Goal: Task Accomplishment & Management: Complete application form

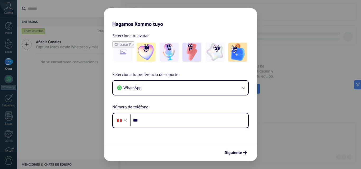
click at [340, 54] on div "Hagamos Kommo tuyo Selecciona tu avatar Selecciona tu preferencia de soporte Wh…" at bounding box center [180, 84] width 361 height 169
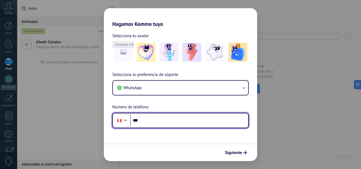
click at [168, 119] on input "***" at bounding box center [189, 121] width 118 height 12
type input "**********"
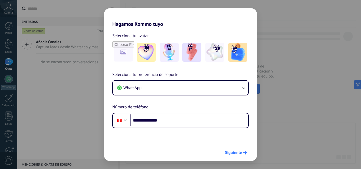
click at [234, 151] on span "Siguiente" at bounding box center [233, 153] width 17 height 4
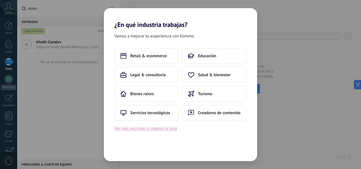
click at [151, 128] on button "Ver más opciones o ingresa la tuya" at bounding box center [145, 128] width 62 height 7
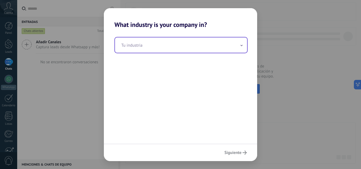
click at [146, 50] on input "text" at bounding box center [181, 45] width 132 height 15
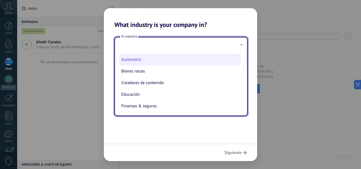
click at [140, 61] on li "Automotriz" at bounding box center [180, 60] width 122 height 12
type input "**********"
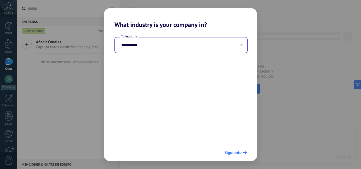
click at [232, 156] on button "Siguiente" at bounding box center [235, 153] width 27 height 9
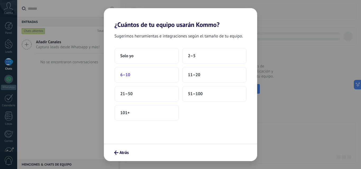
click at [170, 80] on button "6–10" at bounding box center [146, 75] width 64 height 16
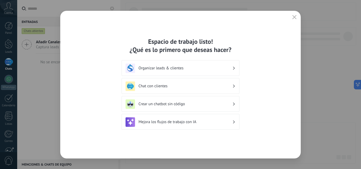
click at [185, 72] on div "Organizar leads & clientes" at bounding box center [181, 69] width 110 height 10
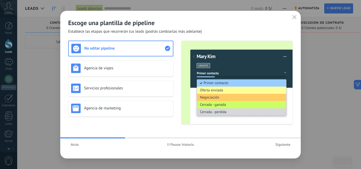
click at [295, 20] on button "button" at bounding box center [294, 17] width 7 height 7
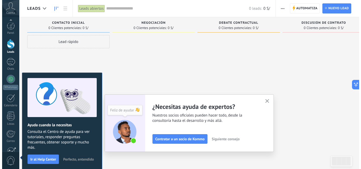
scroll to position [50, 0]
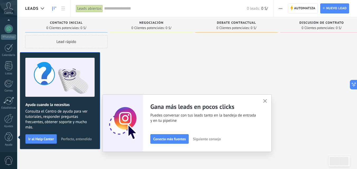
click at [266, 102] on use "button" at bounding box center [265, 101] width 4 height 4
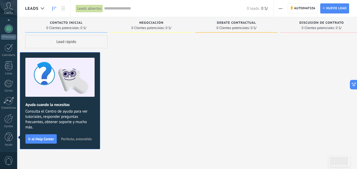
click at [84, 137] on button "Perfecto, entendido" at bounding box center [76, 139] width 35 height 8
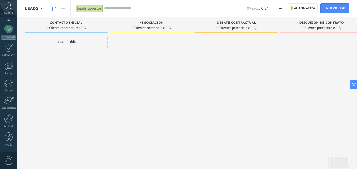
click at [280, 7] on span "button" at bounding box center [280, 8] width 3 height 10
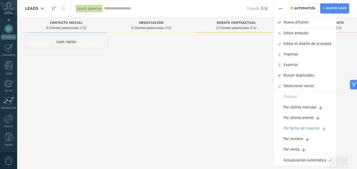
click at [187, 79] on div at bounding box center [151, 85] width 82 height 100
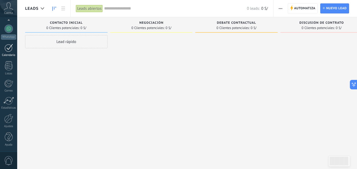
click at [10, 48] on div at bounding box center [8, 48] width 8 height 8
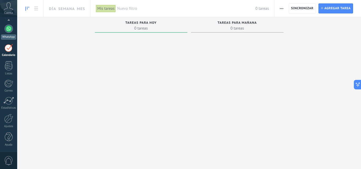
click at [7, 33] on link "WhatsApp" at bounding box center [8, 32] width 17 height 15
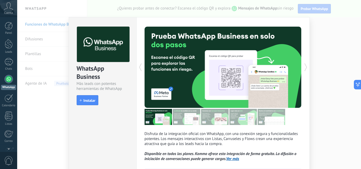
click at [311, 15] on div "WhatsApp Business Más leads con potentes herramientas de WhatsApp install Insta…" at bounding box center [189, 84] width 344 height 169
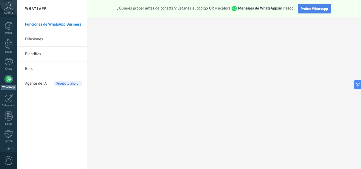
click at [313, 11] on button "Probar WhatsApp" at bounding box center [314, 9] width 33 height 10
click at [307, 8] on span "Probar WhatsApp" at bounding box center [314, 8] width 27 height 5
click at [8, 42] on div at bounding box center [9, 44] width 8 height 10
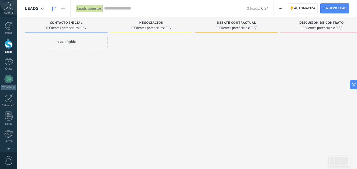
click at [58, 40] on div "Lead rápido" at bounding box center [66, 41] width 82 height 13
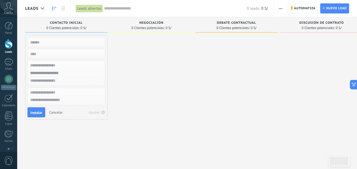
click at [182, 48] on div at bounding box center [151, 85] width 82 height 100
click at [3, 100] on link "Calendario" at bounding box center [8, 100] width 17 height 13
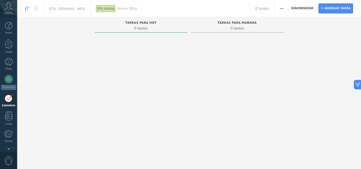
click at [6, 8] on icon at bounding box center [8, 6] width 9 height 8
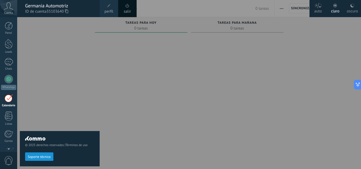
scroll to position [15, 0]
click at [100, 103] on div at bounding box center [197, 84] width 361 height 169
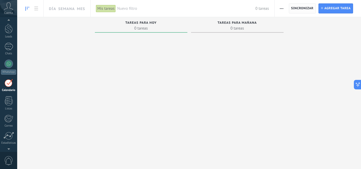
click at [306, 11] on span "Sincronizar" at bounding box center [302, 9] width 22 height 10
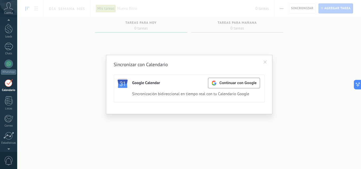
click at [299, 40] on div "Sincronizar con Calendario Google Calendar Continuar con Google Activa Apagar S…" at bounding box center [189, 84] width 344 height 169
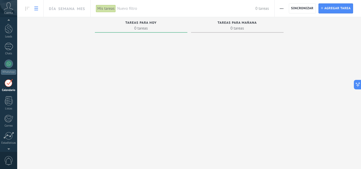
click at [33, 5] on link at bounding box center [36, 8] width 9 height 10
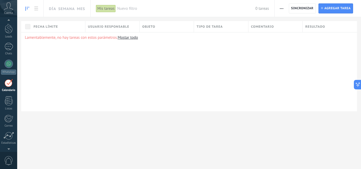
click at [24, 8] on link at bounding box center [27, 8] width 9 height 10
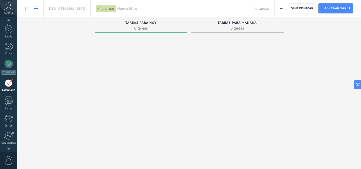
click at [35, 10] on use at bounding box center [36, 9] width 4 height 4
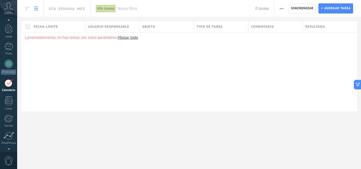
click at [285, 10] on button "button" at bounding box center [282, 8] width 8 height 10
click at [301, 12] on span "Sincronizar" at bounding box center [302, 9] width 22 height 10
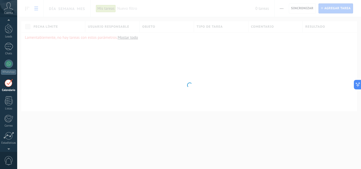
click at [191, 80] on div at bounding box center [189, 84] width 344 height 169
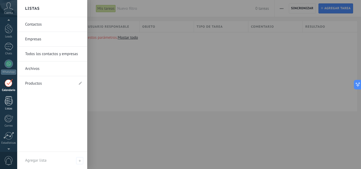
click at [12, 98] on div at bounding box center [9, 100] width 8 height 9
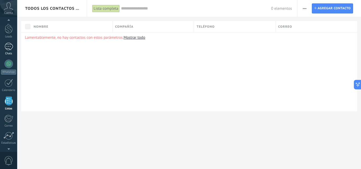
click at [10, 46] on div at bounding box center [8, 47] width 8 height 8
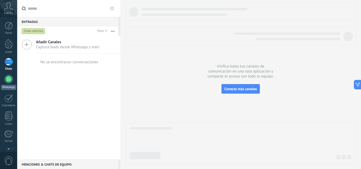
click at [10, 76] on div at bounding box center [8, 79] width 8 height 8
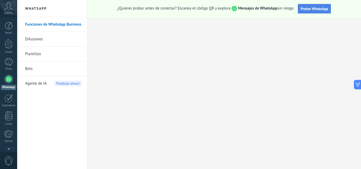
click at [309, 7] on span "Probar WhatsApp" at bounding box center [314, 8] width 27 height 5
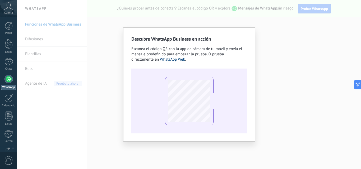
click at [166, 57] on link "WhatsApp Web" at bounding box center [172, 59] width 25 height 5
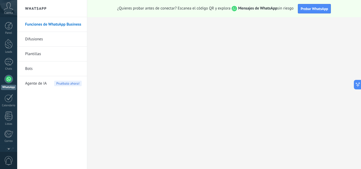
click at [35, 41] on link "Difusiones" at bounding box center [53, 39] width 57 height 15
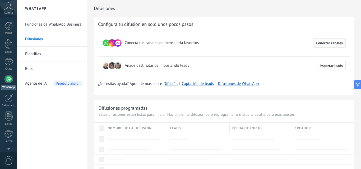
click at [322, 45] on span "Conectar canales" at bounding box center [329, 43] width 27 height 4
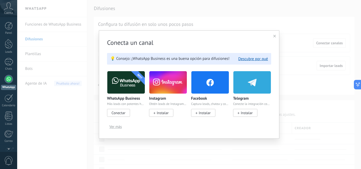
click at [127, 80] on img at bounding box center [126, 83] width 38 height 26
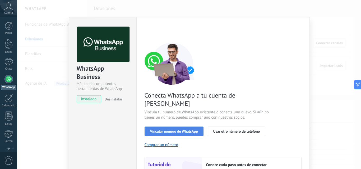
click at [193, 130] on span "Vincular número de WhatsApp" at bounding box center [174, 132] width 48 height 4
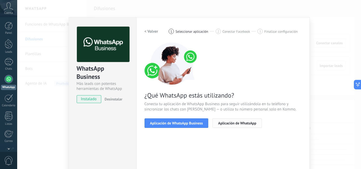
click at [230, 121] on button "Aplicación de WhatsApp" at bounding box center [236, 124] width 49 height 10
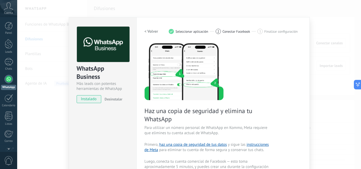
click at [150, 30] on h2 "< Volver" at bounding box center [152, 31] width 14 height 5
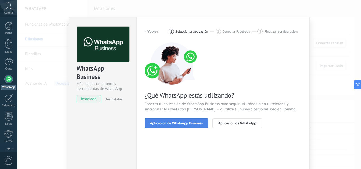
click at [152, 120] on button "Aplicación de WhatsApp Business" at bounding box center [177, 124] width 64 height 10
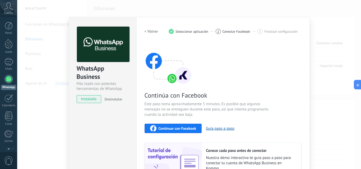
click at [150, 31] on h2 "< Volver" at bounding box center [152, 31] width 14 height 5
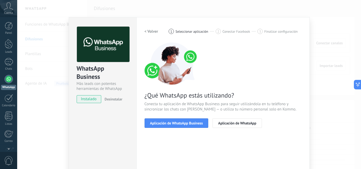
click at [150, 31] on h2 "< Volver" at bounding box center [152, 31] width 14 height 5
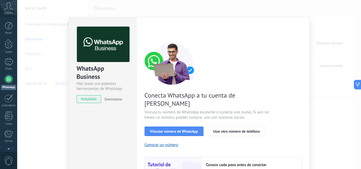
click at [319, 15] on div "WhatsApp Business Más leads con potentes herramientas de WhatsApp instalado Des…" at bounding box center [189, 84] width 344 height 169
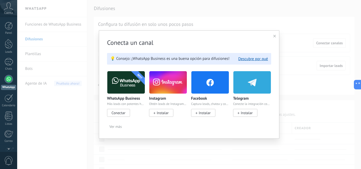
click at [275, 36] on icon at bounding box center [274, 36] width 3 height 3
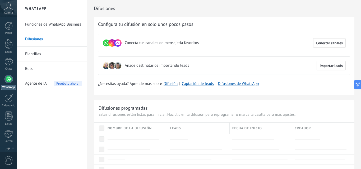
click at [37, 27] on link "Funciones de WhatsApp Business" at bounding box center [53, 24] width 57 height 15
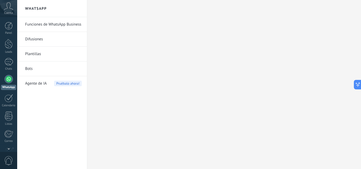
click at [49, 25] on link "Funciones de WhatsApp Business" at bounding box center [53, 24] width 57 height 15
click at [34, 37] on link "Difusiones" at bounding box center [53, 39] width 57 height 15
click at [39, 12] on h2 "WhatsApp" at bounding box center [52, 8] width 57 height 17
click at [8, 78] on div at bounding box center [8, 79] width 8 height 8
click at [34, 24] on link "Funciones de WhatsApp Business" at bounding box center [53, 24] width 57 height 15
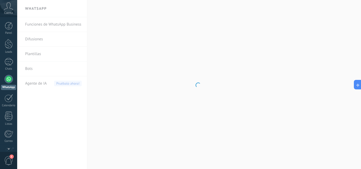
click at [34, 24] on body ".abccls-1,.abccls-2{fill-rule:evenodd}.abccls-2{fill:#fff} .abfcls-1{fill:none}…" at bounding box center [180, 84] width 361 height 169
click at [34, 24] on link "Funciones de WhatsApp Business" at bounding box center [53, 24] width 57 height 15
click at [37, 25] on link "Funciones de WhatsApp Business" at bounding box center [53, 24] width 57 height 15
click at [8, 59] on div at bounding box center [8, 62] width 8 height 8
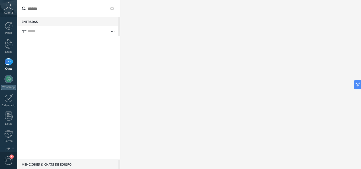
click at [10, 10] on icon at bounding box center [8, 6] width 9 height 8
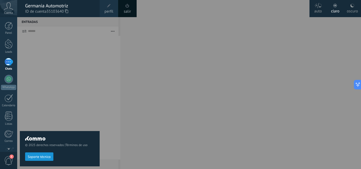
click at [193, 15] on div at bounding box center [197, 84] width 361 height 169
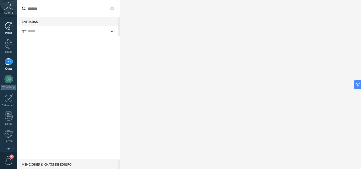
click at [12, 32] on div "Panel" at bounding box center [8, 32] width 15 height 3
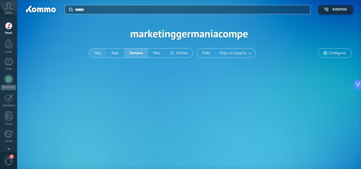
click at [101, 55] on button "Hoy" at bounding box center [97, 53] width 17 height 9
click at [12, 45] on div at bounding box center [9, 44] width 8 height 10
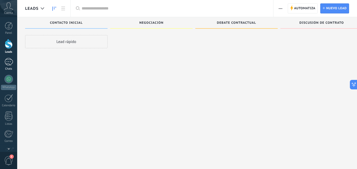
click at [11, 62] on div at bounding box center [8, 62] width 8 height 8
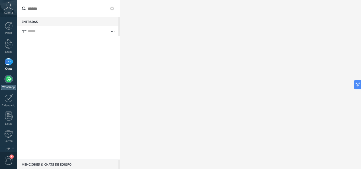
click at [8, 77] on div at bounding box center [8, 79] width 8 height 8
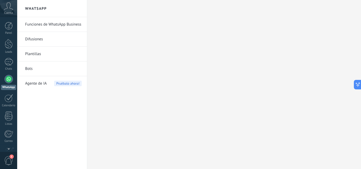
click at [27, 22] on link "Funciones de WhatsApp Business" at bounding box center [53, 24] width 57 height 15
click at [11, 101] on div at bounding box center [8, 98] width 8 height 8
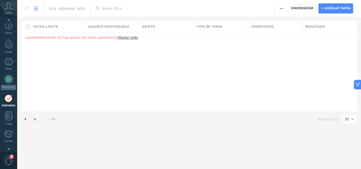
scroll to position [15, 0]
click at [10, 67] on div at bounding box center [8, 64] width 8 height 8
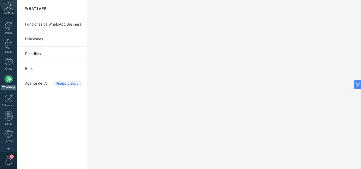
click at [76, 24] on link "Funciones de WhatsApp Business" at bounding box center [53, 24] width 57 height 15
click at [5, 160] on span "1" at bounding box center [8, 160] width 9 height 9
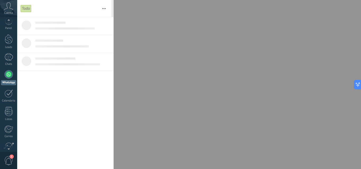
scroll to position [0, 0]
click at [9, 80] on div at bounding box center [8, 79] width 8 height 8
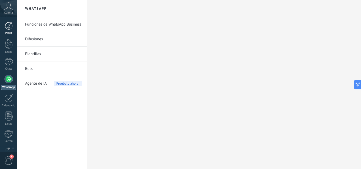
click at [10, 28] on div at bounding box center [9, 26] width 8 height 8
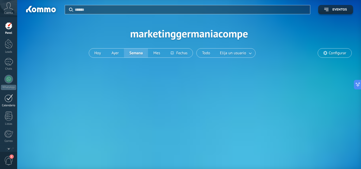
click at [8, 99] on div at bounding box center [8, 98] width 8 height 8
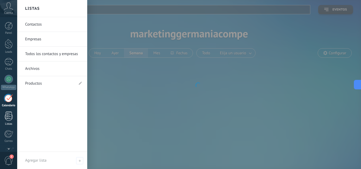
click at [7, 117] on div at bounding box center [9, 116] width 8 height 9
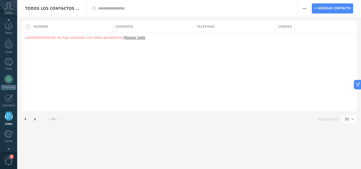
scroll to position [33, 0]
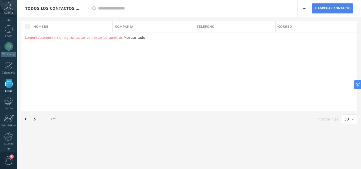
click at [341, 10] on span "Agregar contacto" at bounding box center [334, 9] width 33 height 10
click at [325, 8] on span "Agregar contacto" at bounding box center [334, 9] width 33 height 10
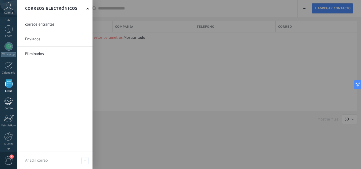
click at [8, 106] on link "Correo" at bounding box center [8, 104] width 17 height 13
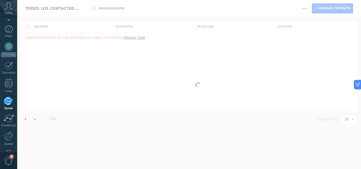
scroll to position [50, 0]
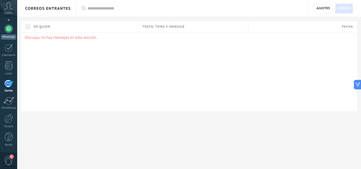
click at [7, 32] on div at bounding box center [8, 29] width 8 height 8
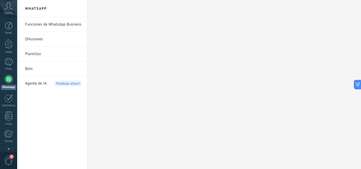
click at [45, 24] on link "Funciones de WhatsApp Business" at bounding box center [53, 24] width 57 height 15
